Goal: Transaction & Acquisition: Purchase product/service

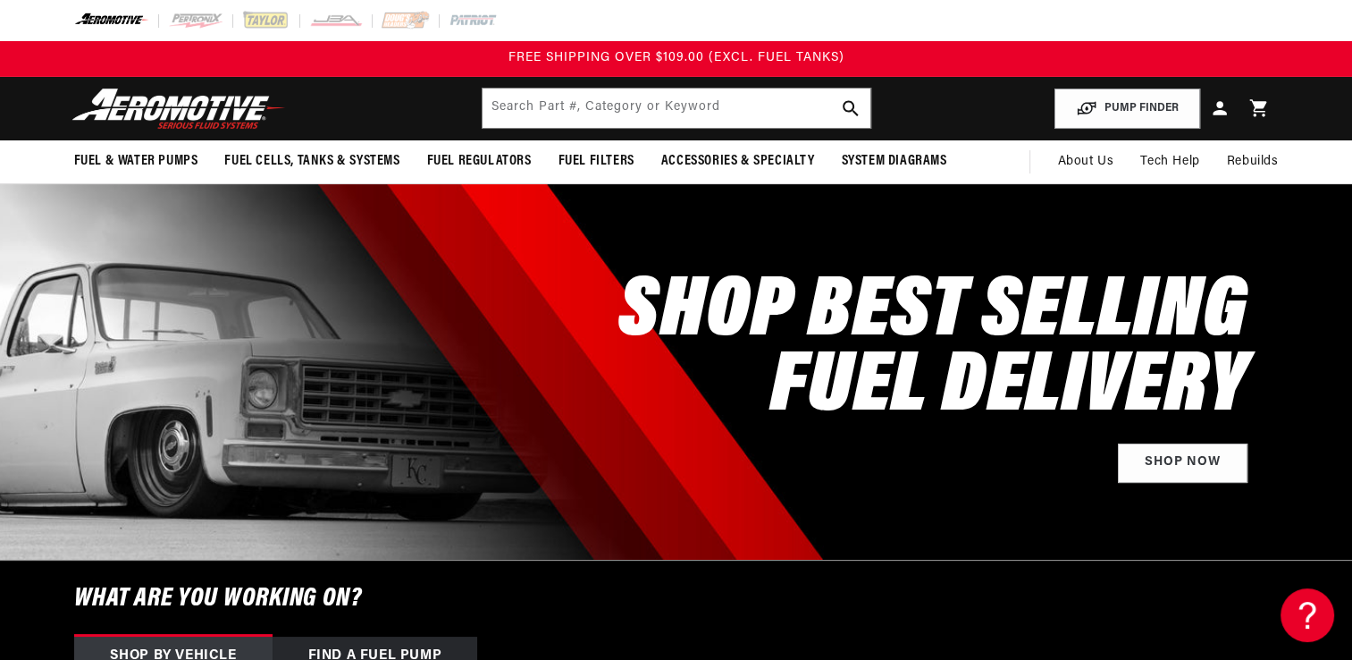
click at [211, 270] on div "SHOP BEST SELLING FUEL DELIVERY Shop Now" at bounding box center [676, 371] width 1205 height 375
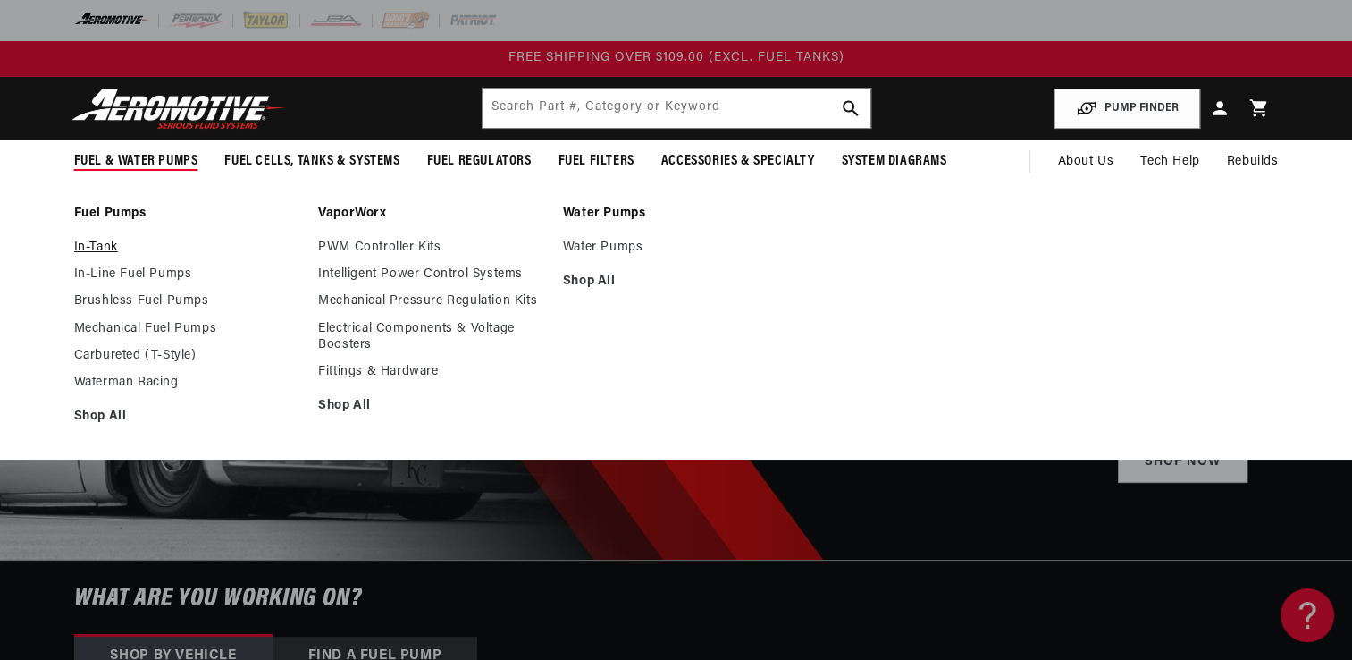
click at [92, 245] on link "In-Tank" at bounding box center [187, 248] width 227 height 16
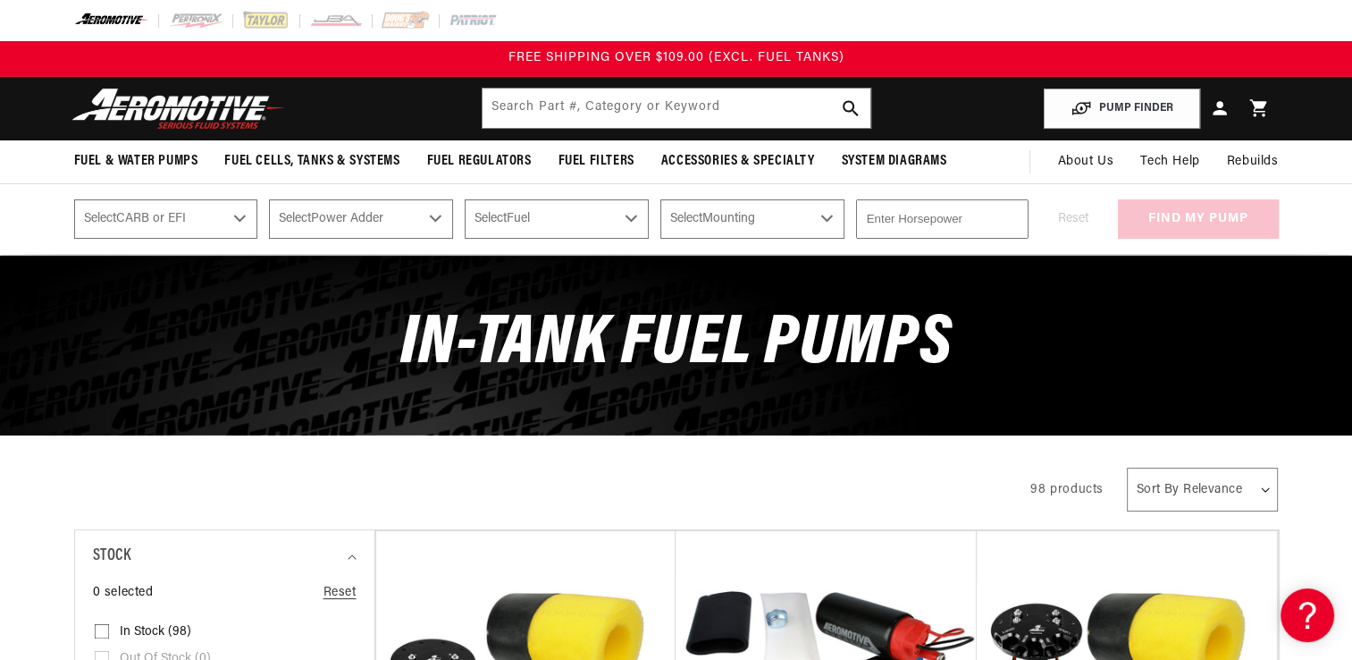
click at [215, 491] on div "All Products" at bounding box center [537, 487] width 926 height 50
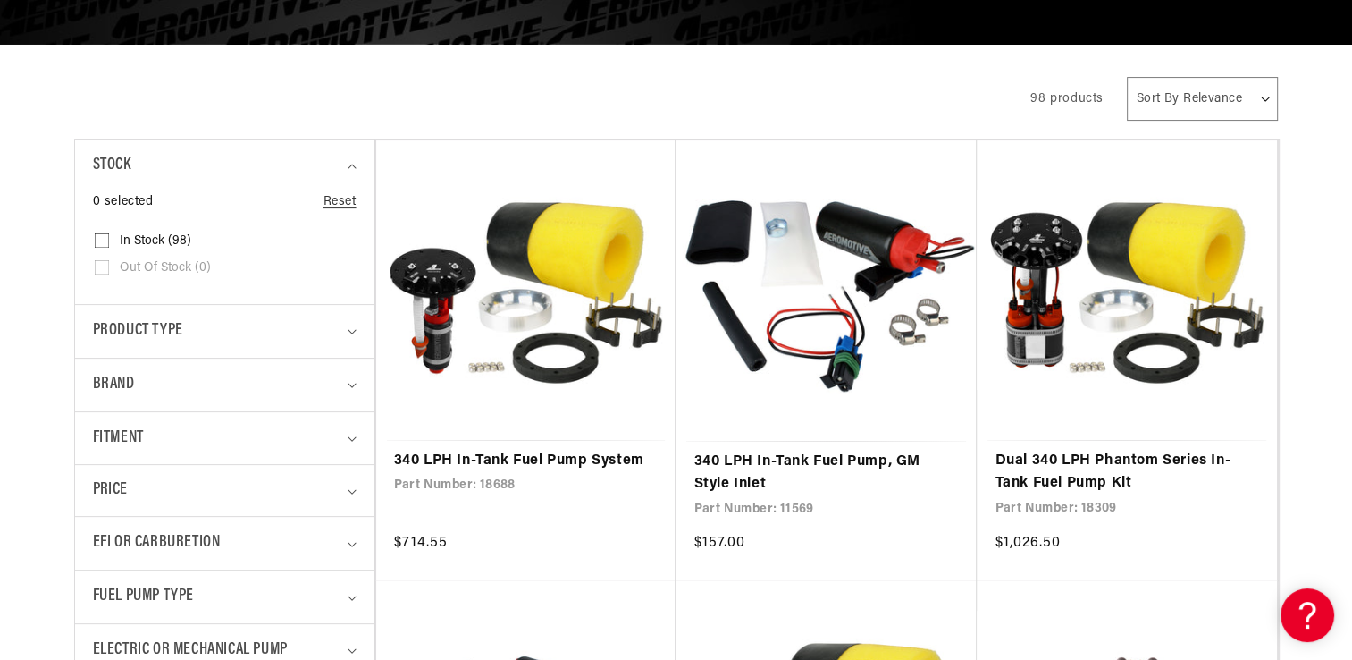
scroll to position [393, 0]
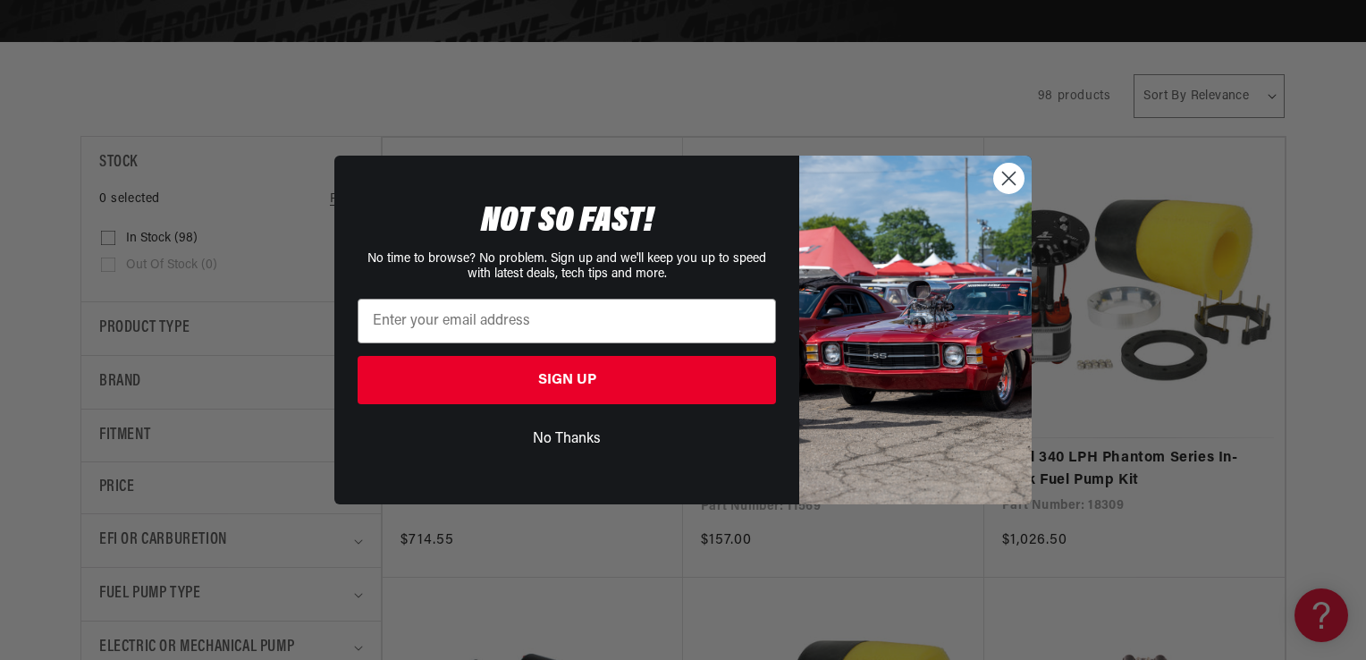
click at [544, 433] on button "No Thanks" at bounding box center [567, 439] width 418 height 34
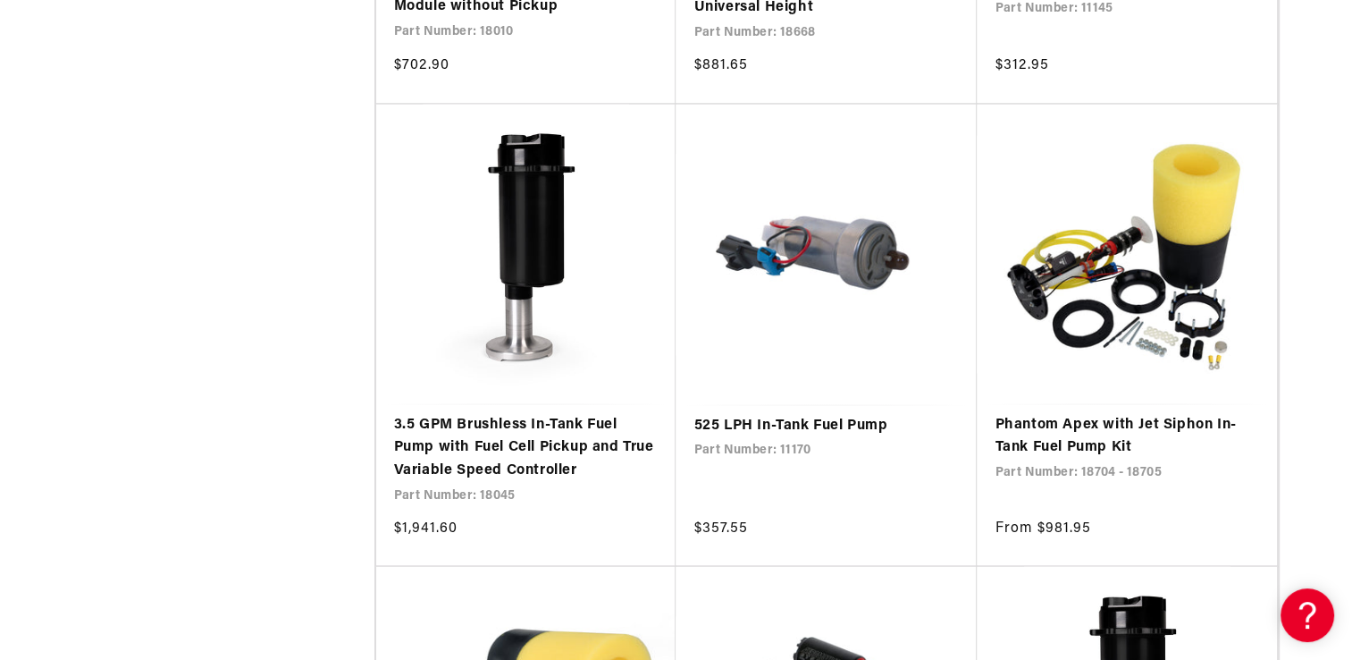
scroll to position [3218, 0]
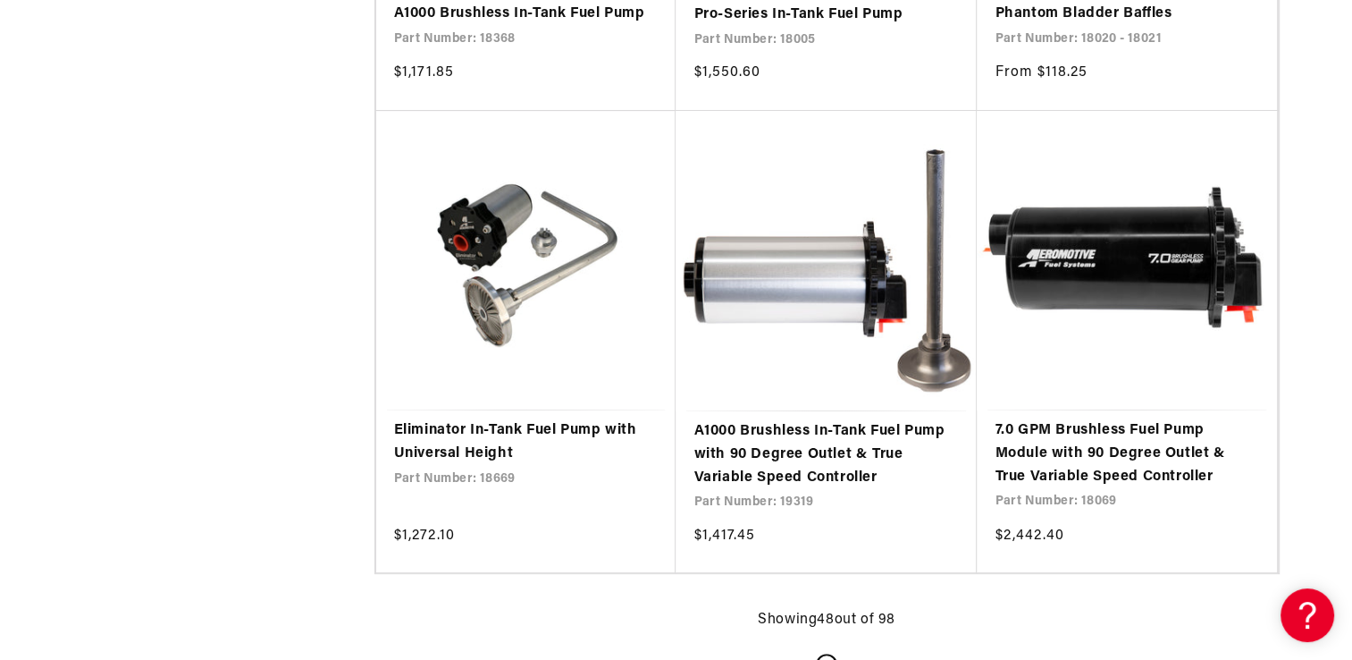
scroll to position [7223, 0]
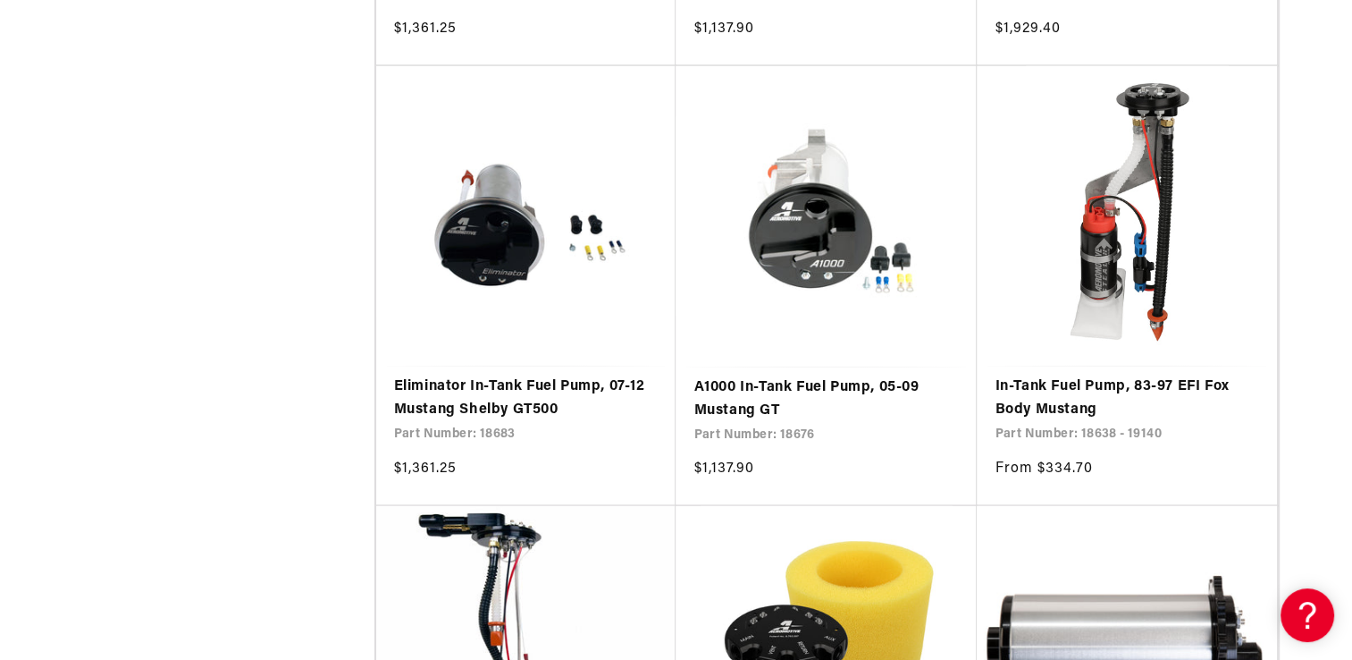
scroll to position [10477, 0]
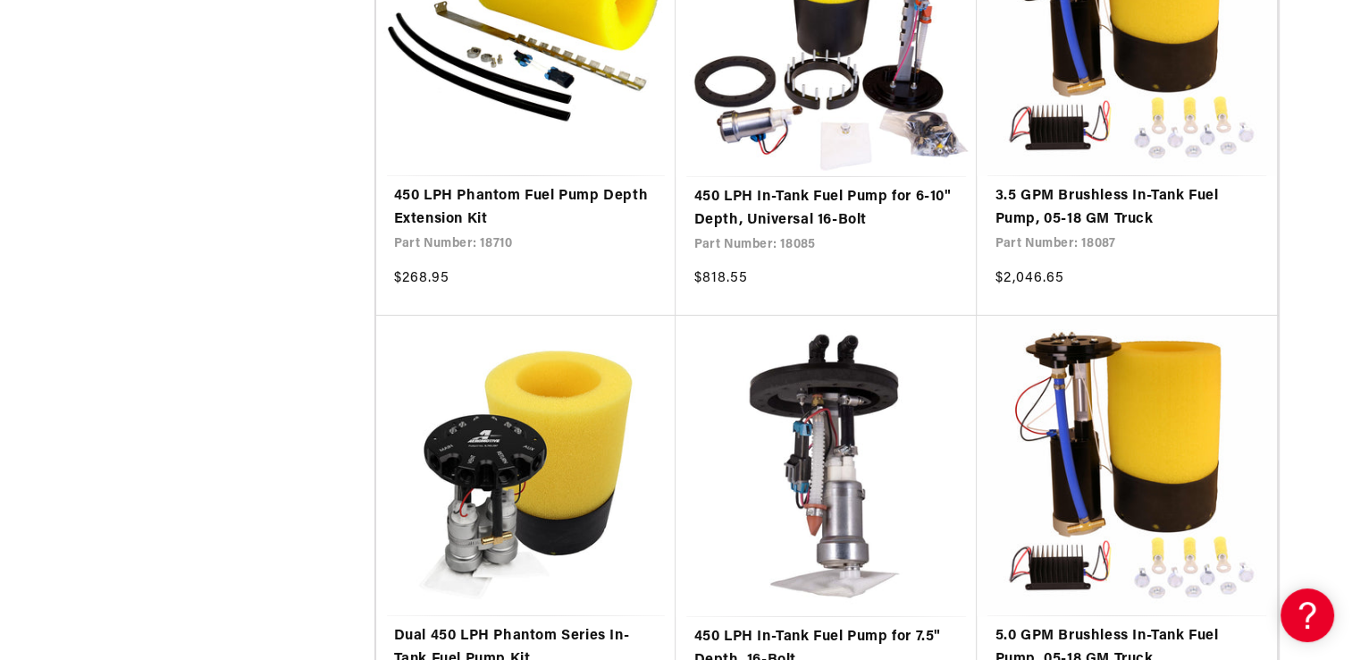
scroll to position [13981, 0]
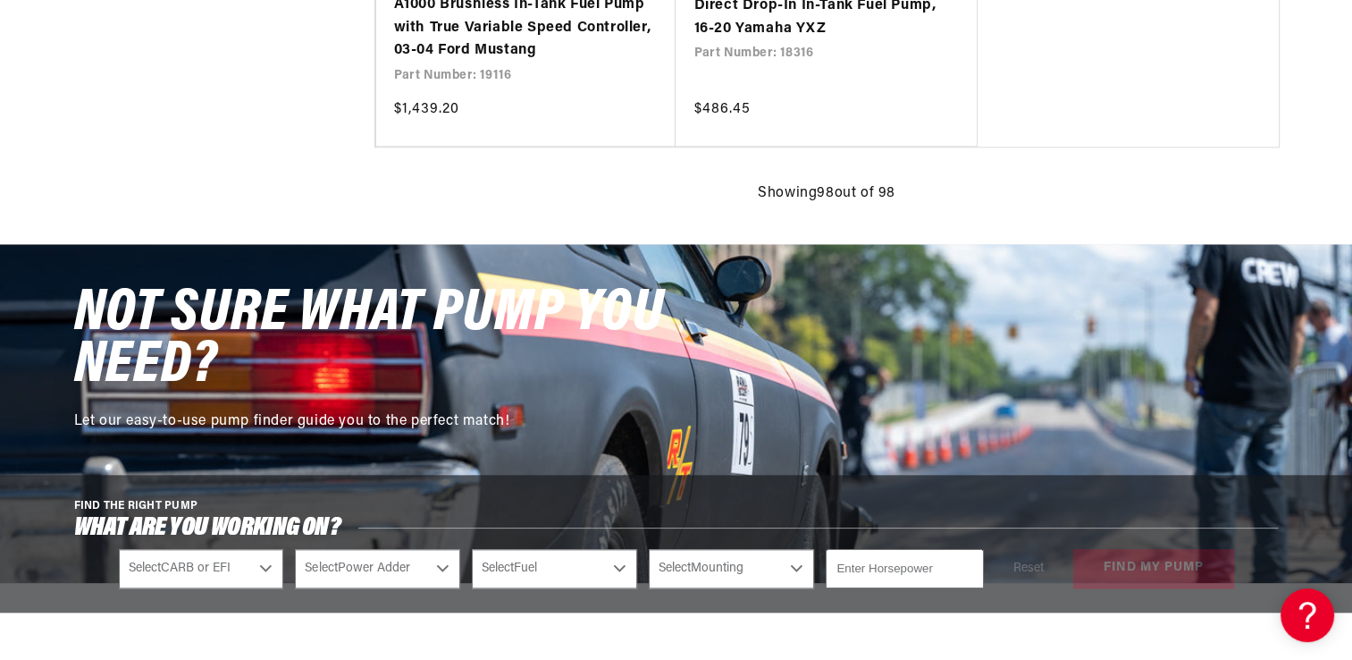
scroll to position [15411, 0]
